Goal: Find specific page/section: Find specific page/section

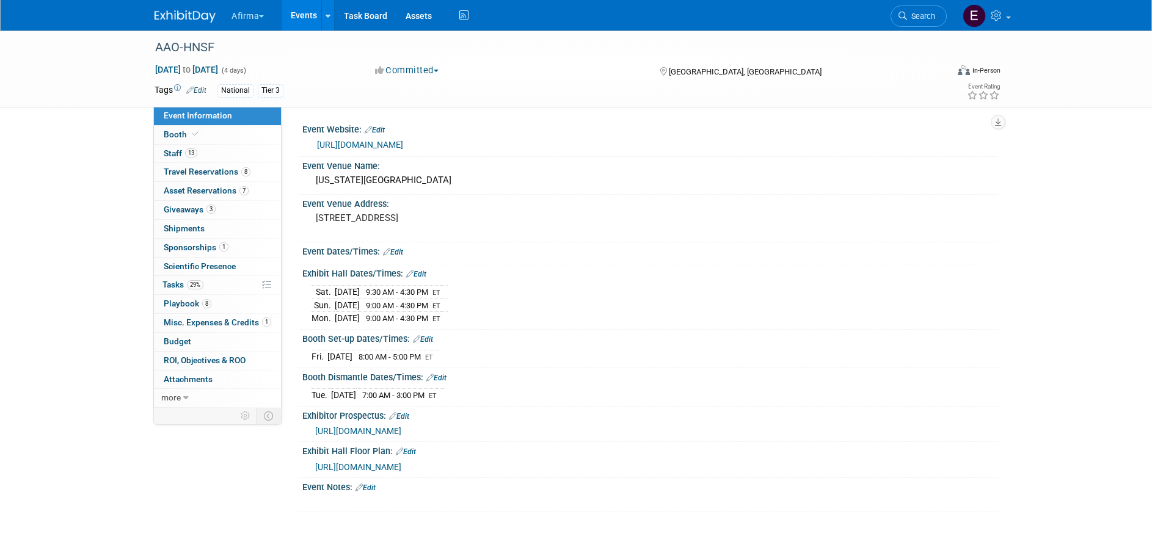
click at [260, 15] on button "Afirma" at bounding box center [254, 13] width 49 height 27
click at [271, 87] on link "Afirma" at bounding box center [276, 92] width 90 height 17
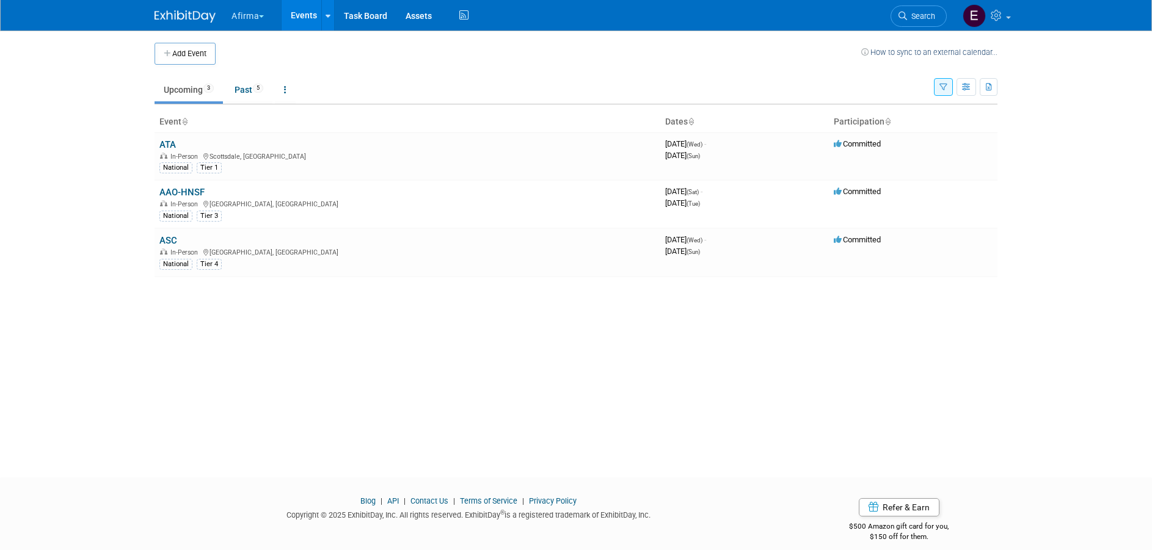
click at [271, 12] on button "Afirma" at bounding box center [254, 13] width 49 height 27
click at [279, 104] on link "Corporate Events" at bounding box center [276, 109] width 90 height 17
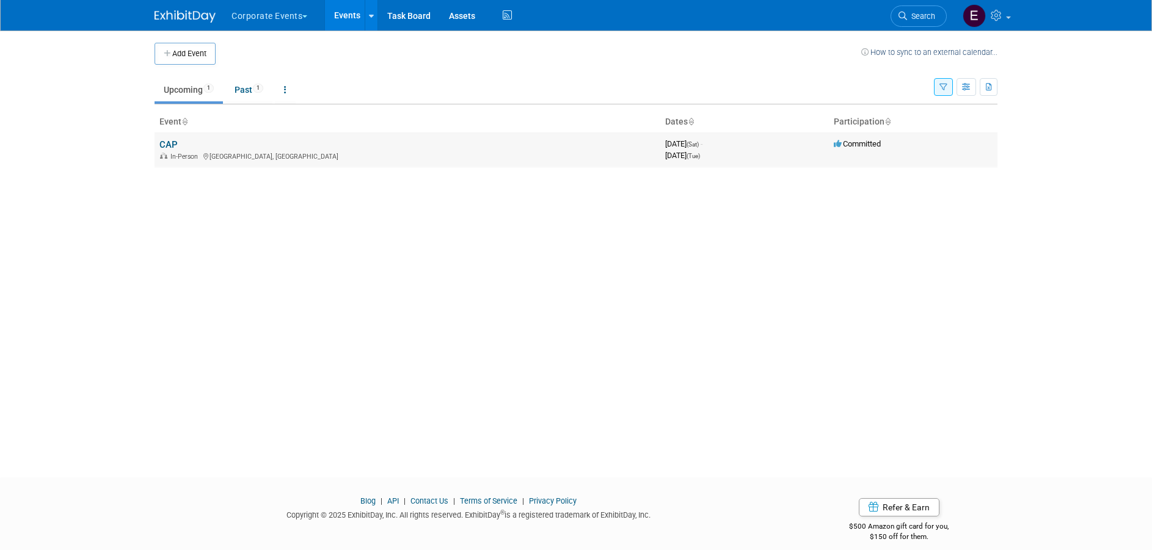
click at [181, 141] on td "CAP In-Person Orlando, FL" at bounding box center [408, 150] width 506 height 35
click at [178, 142] on td "CAP In-Person Orlando, FL" at bounding box center [408, 150] width 506 height 35
click at [173, 146] on link "CAP" at bounding box center [168, 144] width 18 height 11
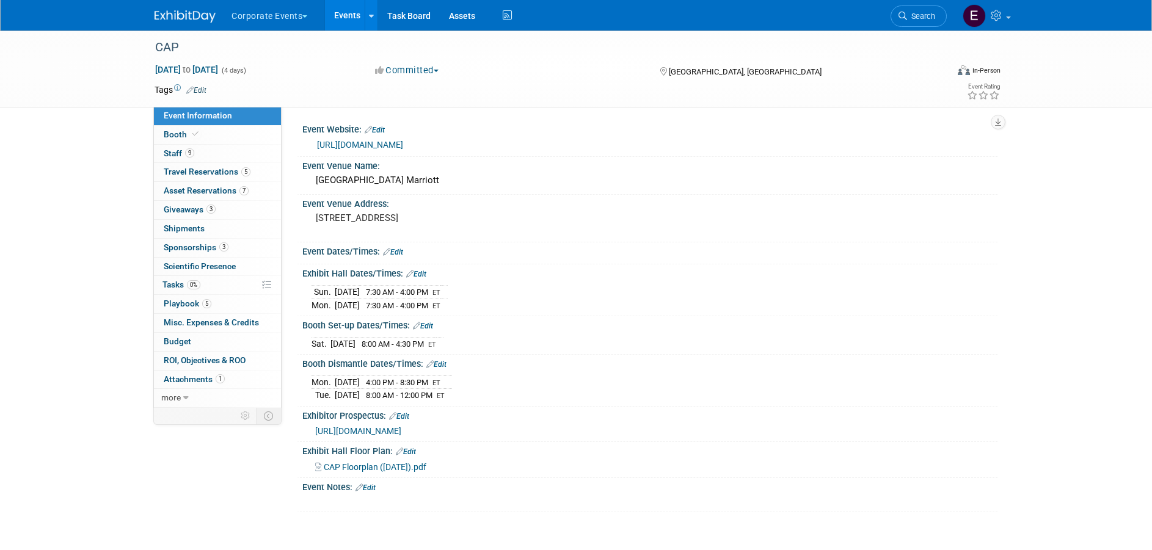
click at [383, 472] on span "CAP Floorplan (6.4.25).pdf" at bounding box center [375, 467] width 103 height 10
click at [210, 133] on link "Booth" at bounding box center [217, 135] width 127 height 18
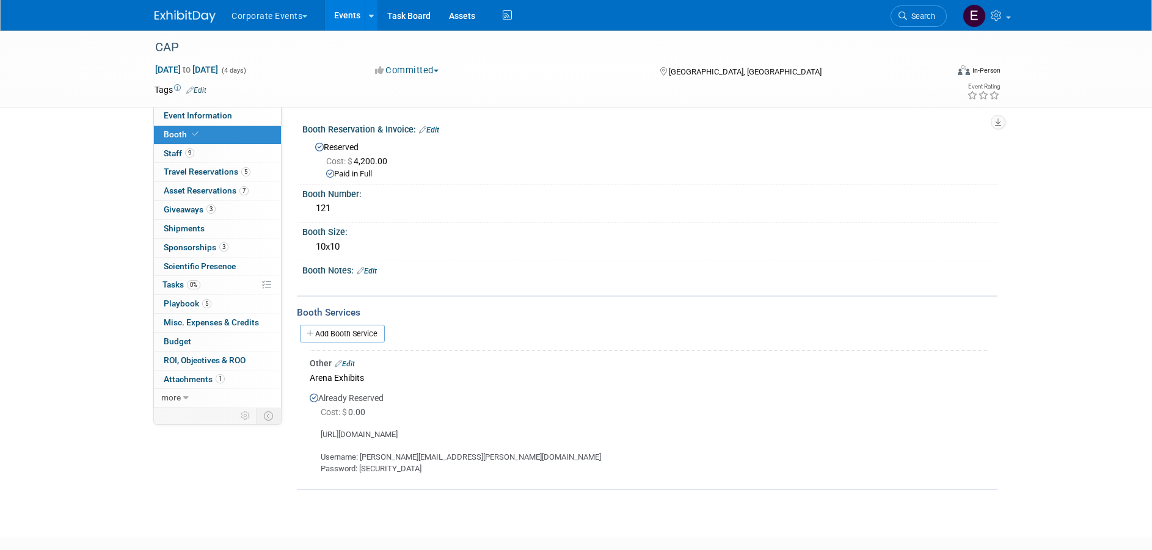
drag, startPoint x: 505, startPoint y: 429, endPoint x: 317, endPoint y: 431, distance: 188.1
click at [317, 431] on div "https://ordering.ges.com/052602457/welcome# Username: keirsten.davis@veracyte.c…" at bounding box center [649, 447] width 679 height 55
copy div "https://ordering.ges.com/052602457/welcome#"
click at [299, 19] on button "Corporate Events" at bounding box center [276, 13] width 92 height 27
click at [261, 90] on link "Afirma" at bounding box center [276, 92] width 90 height 17
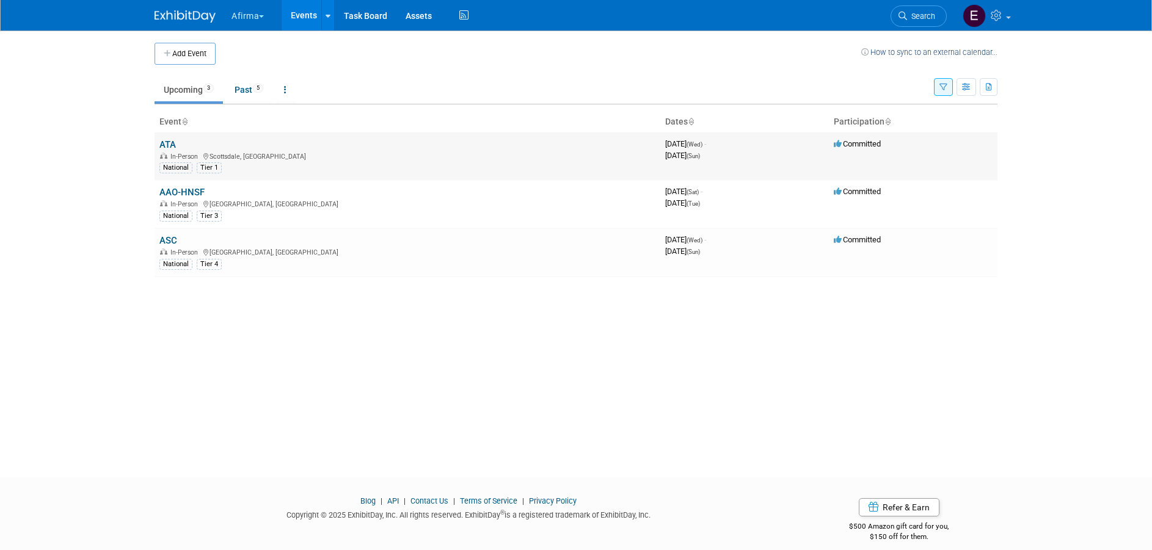
click at [169, 144] on link "ATA" at bounding box center [167, 144] width 16 height 11
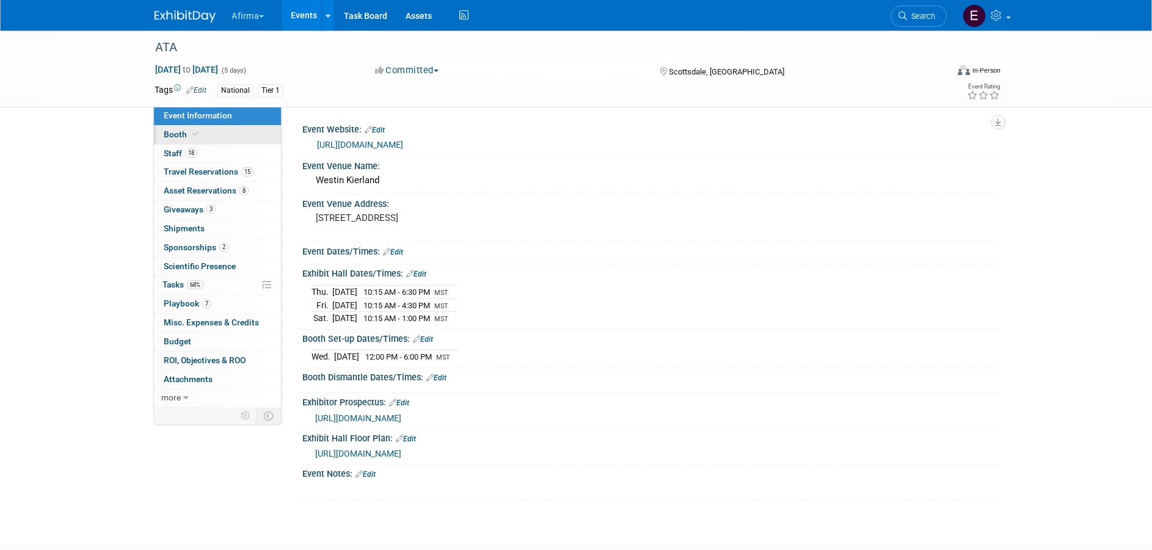
click at [222, 137] on link "Booth" at bounding box center [217, 135] width 127 height 18
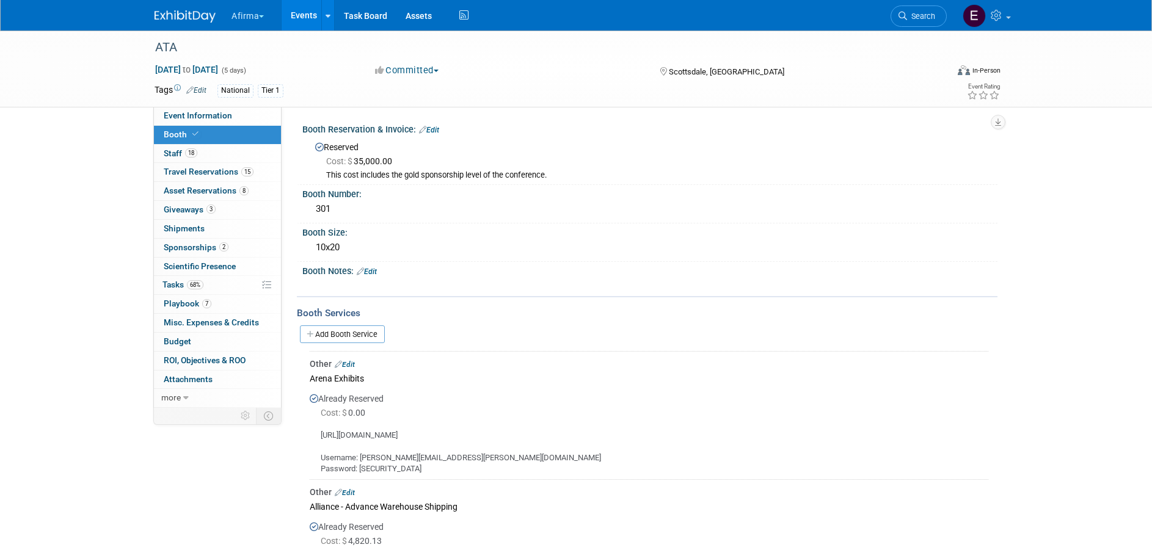
drag, startPoint x: 597, startPoint y: 433, endPoint x: 311, endPoint y: 437, distance: 286.5
click at [315, 436] on div "https://alliance-exposition.boomerecommerce.com/Home/3389/EventHome Username: k…" at bounding box center [649, 447] width 679 height 55
copy div "https://alliance-exposition.boomerecommerce.com/Home/3389/EventHome"
